Goal: Information Seeking & Learning: Learn about a topic

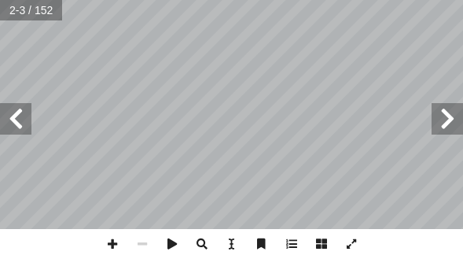
click at [23, 131] on span at bounding box center [15, 118] width 31 height 31
click at [23, 122] on span at bounding box center [15, 118] width 31 height 31
click at [24, 107] on span at bounding box center [15, 118] width 31 height 31
click at [19, 108] on span at bounding box center [15, 118] width 31 height 31
click at [11, 112] on span at bounding box center [15, 118] width 31 height 31
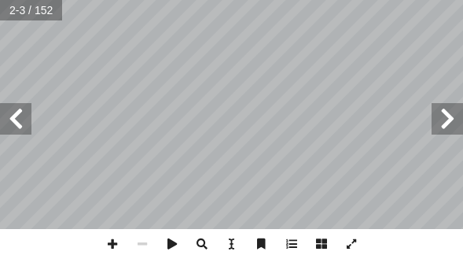
click at [22, 116] on span at bounding box center [15, 118] width 31 height 31
click at [31, 124] on span at bounding box center [15, 118] width 31 height 31
click at [30, 119] on span at bounding box center [15, 118] width 31 height 31
click at [29, 119] on span at bounding box center [15, 118] width 31 height 31
click at [28, 121] on span at bounding box center [15, 118] width 31 height 31
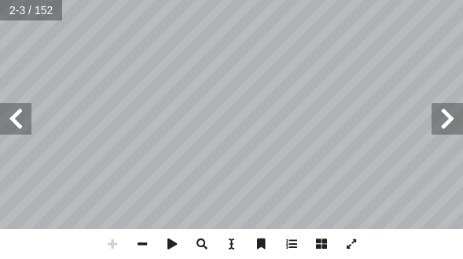
click at [30, 120] on span at bounding box center [15, 118] width 31 height 31
click at [29, 122] on span at bounding box center [15, 118] width 31 height 31
click at [31, 119] on span at bounding box center [15, 118] width 31 height 31
click at [31, 125] on span at bounding box center [15, 118] width 31 height 31
click at [24, 130] on span at bounding box center [15, 118] width 31 height 31
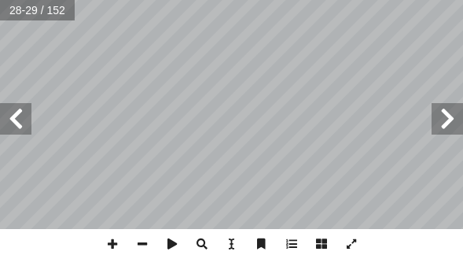
click at [6, 104] on span at bounding box center [15, 118] width 31 height 31
click at [26, 108] on span at bounding box center [15, 118] width 31 height 31
click at [22, 112] on span at bounding box center [15, 118] width 31 height 31
click at [28, 117] on span at bounding box center [15, 118] width 31 height 31
click at [22, 114] on span at bounding box center [15, 118] width 31 height 31
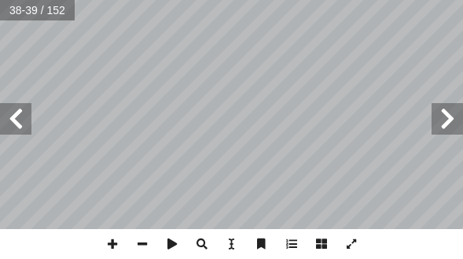
click at [30, 118] on span at bounding box center [15, 118] width 31 height 31
click at [30, 119] on span at bounding box center [15, 118] width 31 height 31
click at [30, 123] on span at bounding box center [15, 118] width 31 height 31
click at [28, 125] on span at bounding box center [15, 118] width 31 height 31
click at [20, 132] on span at bounding box center [15, 118] width 31 height 31
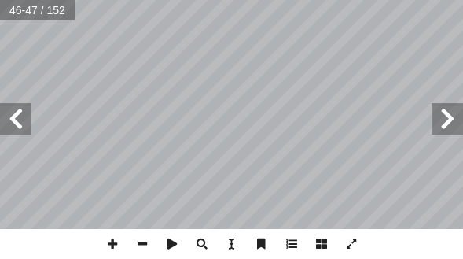
click at [457, 123] on span at bounding box center [447, 118] width 31 height 31
click at [444, 122] on span at bounding box center [447, 118] width 31 height 31
click at [12, 254] on div "4 ٢ ٍ ب أ ا ُ ة َ ار ر َ م ِ ت ْ ل َّ بي الص أ ا ُ بن ُ ة ّ ي َ م أ ا : ِّ ص َّ…" at bounding box center [231, 129] width 463 height 259
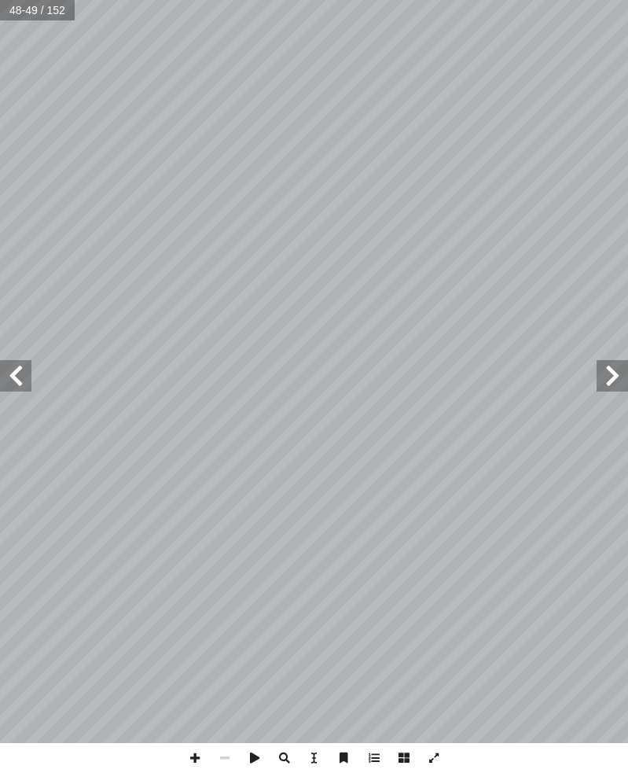
click at [462, 258] on span at bounding box center [612, 375] width 31 height 31
click at [29, 258] on span at bounding box center [15, 386] width 31 height 31
click at [26, 258] on span at bounding box center [15, 386] width 31 height 31
click at [19, 258] on span at bounding box center [15, 386] width 31 height 31
click at [462, 258] on span at bounding box center [628, 386] width 31 height 31
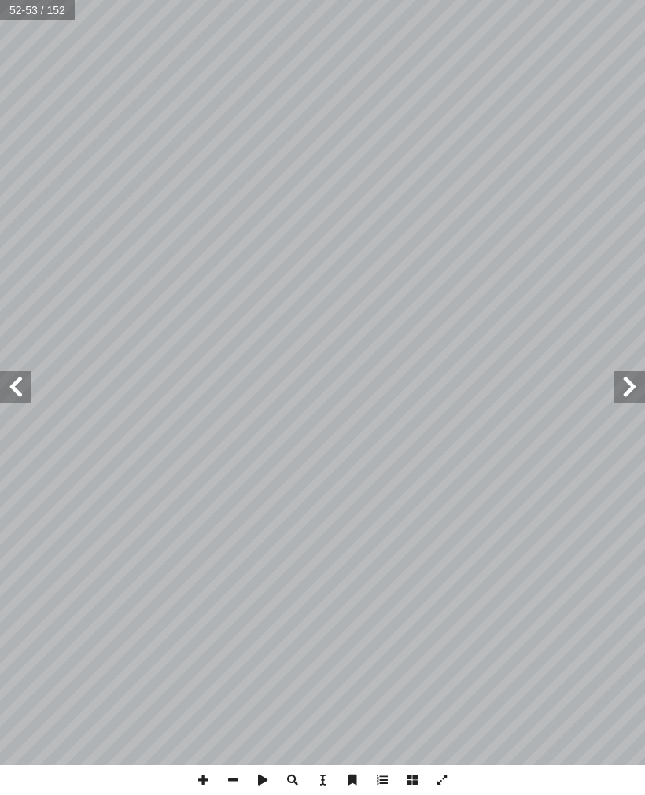
click at [462, 258] on span at bounding box center [628, 386] width 31 height 31
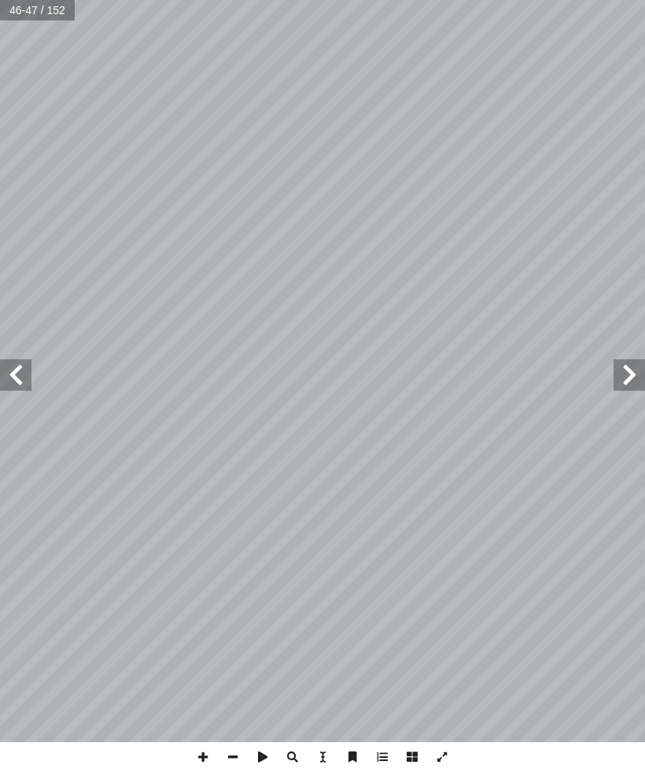
click at [20, 258] on span at bounding box center [15, 374] width 31 height 31
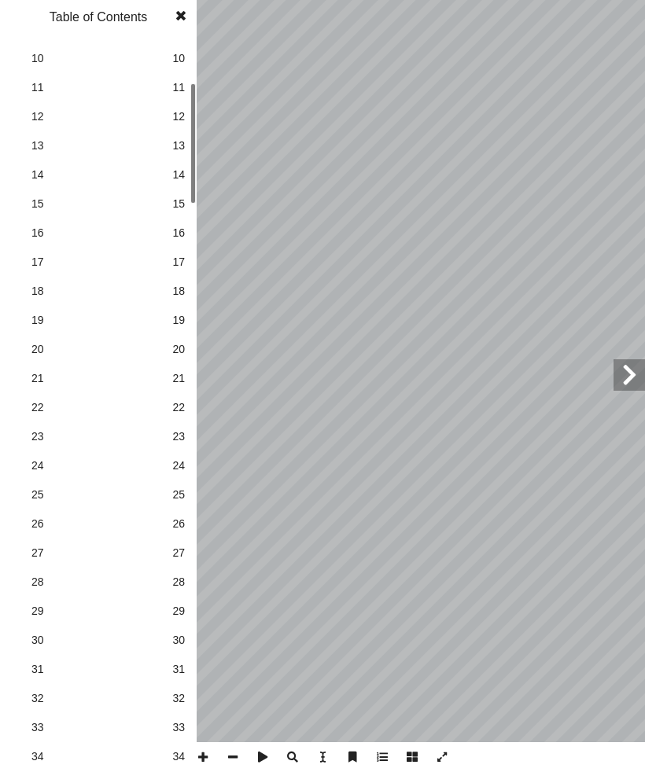
click at [182, 258] on span "30" at bounding box center [178, 640] width 13 height 17
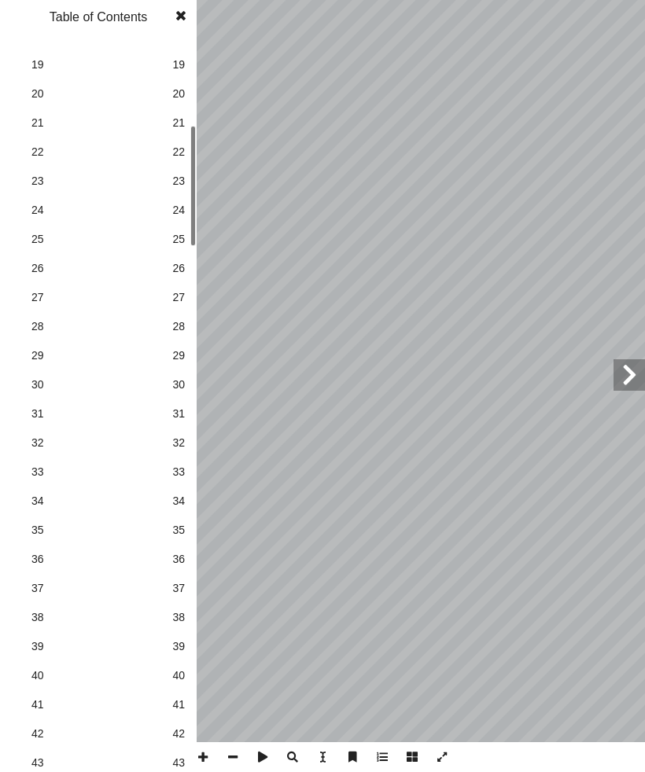
click at [184, 258] on span "43" at bounding box center [178, 763] width 13 height 17
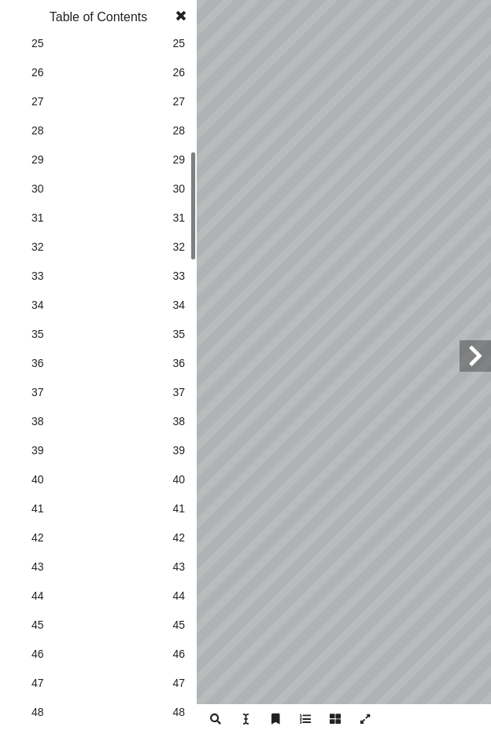
click at [472, 362] on span at bounding box center [474, 355] width 31 height 31
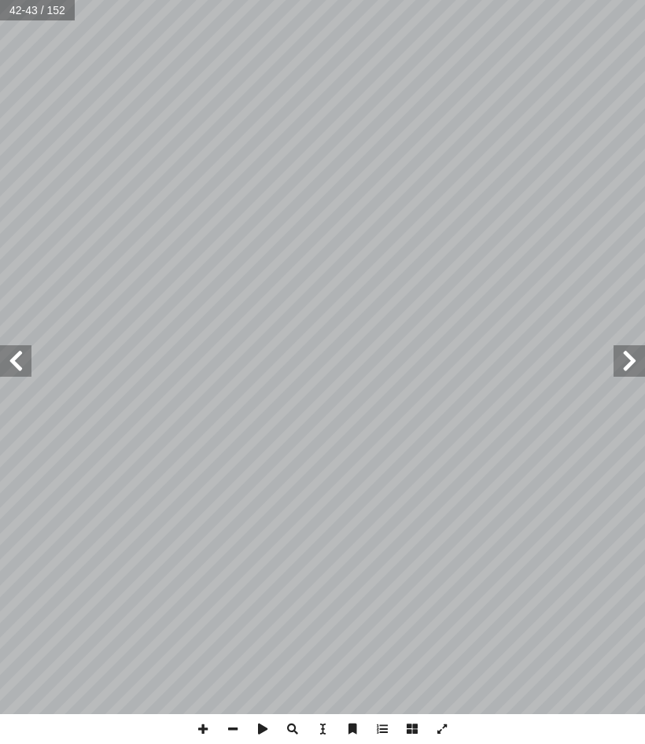
click at [24, 371] on span at bounding box center [15, 360] width 31 height 31
